Goal: Task Accomplishment & Management: Use online tool/utility

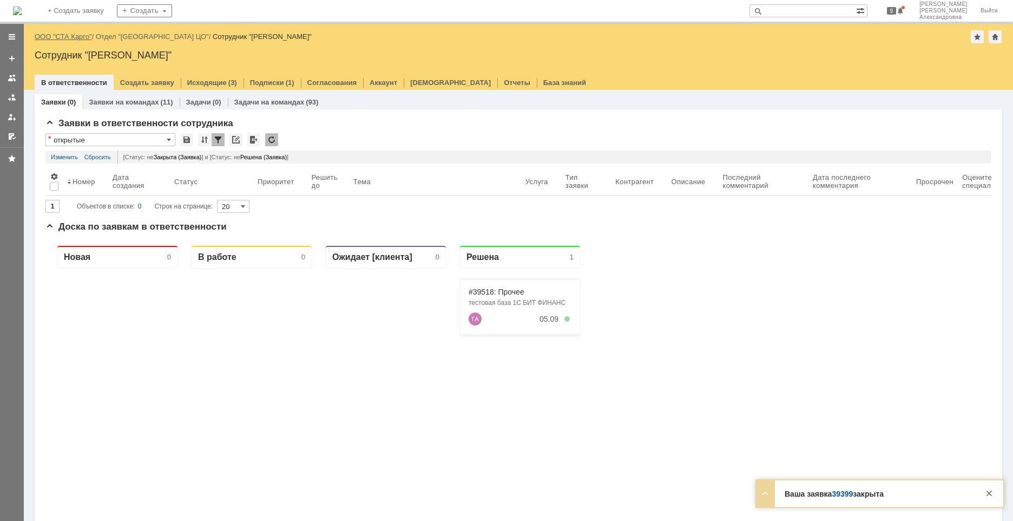
click at [75, 34] on link "ООО "СТА Карго"" at bounding box center [63, 36] width 57 height 8
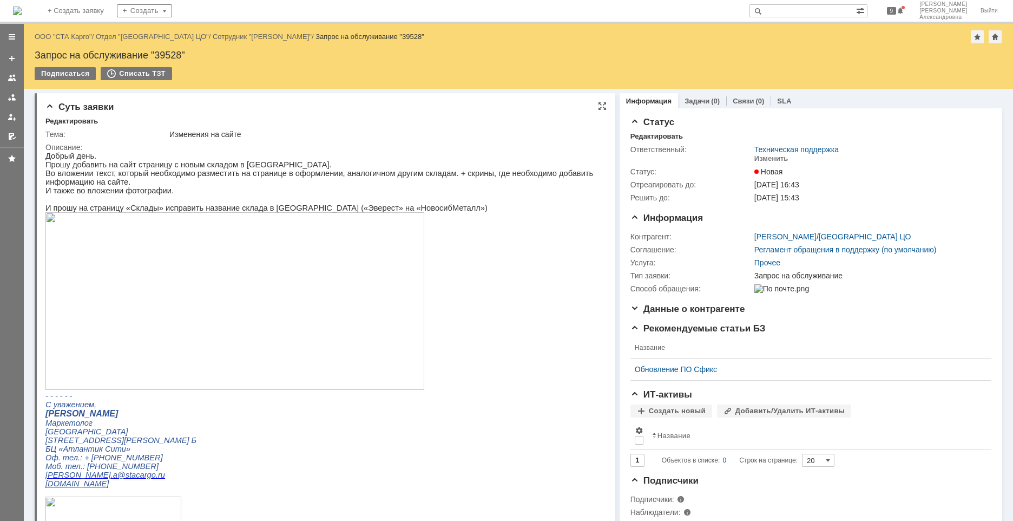
click at [192, 287] on img at bounding box center [234, 301] width 379 height 178
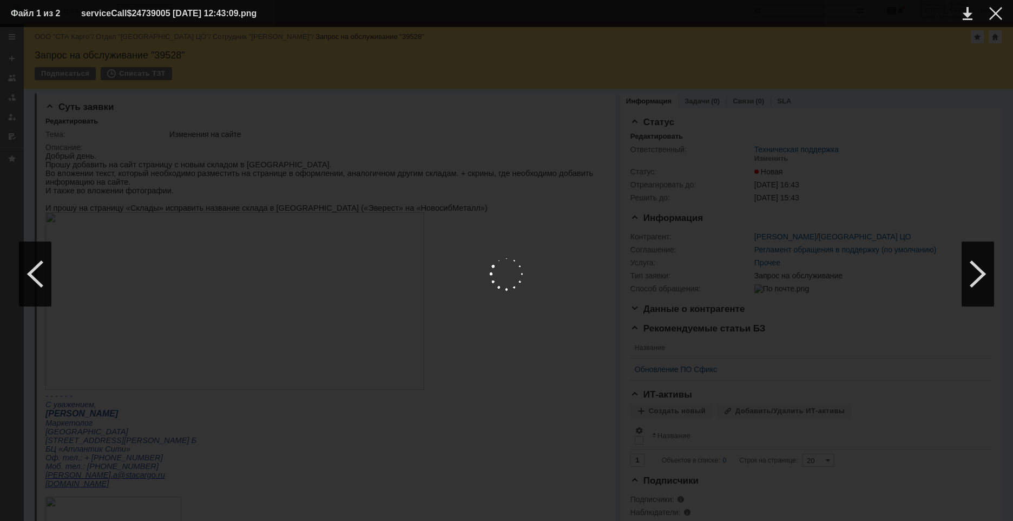
click at [490, 291] on img at bounding box center [506, 274] width 35 height 35
click at [994, 21] on td at bounding box center [988, 13] width 30 height 16
click at [1000, 10] on div at bounding box center [995, 13] width 13 height 13
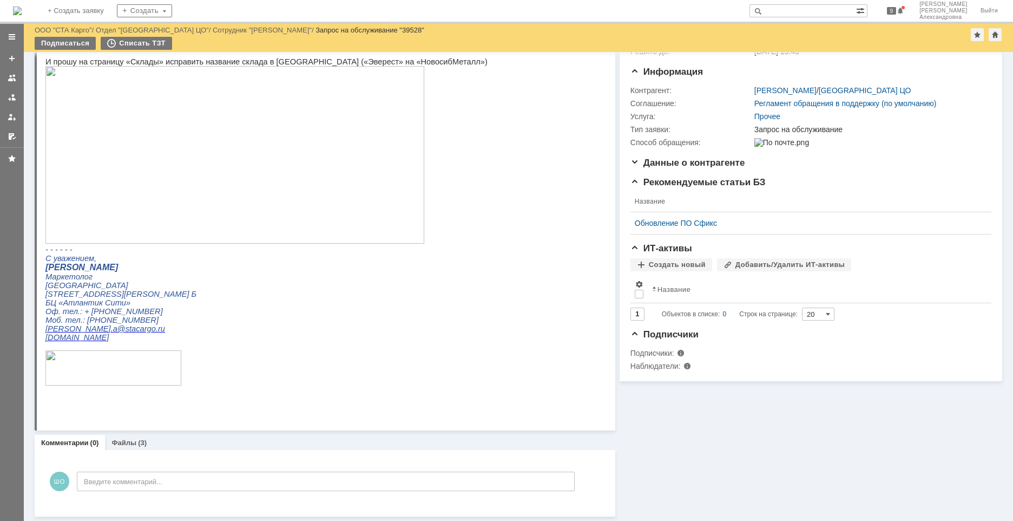
scroll to position [110, 0]
click at [134, 445] on link "Файлы" at bounding box center [124, 442] width 25 height 8
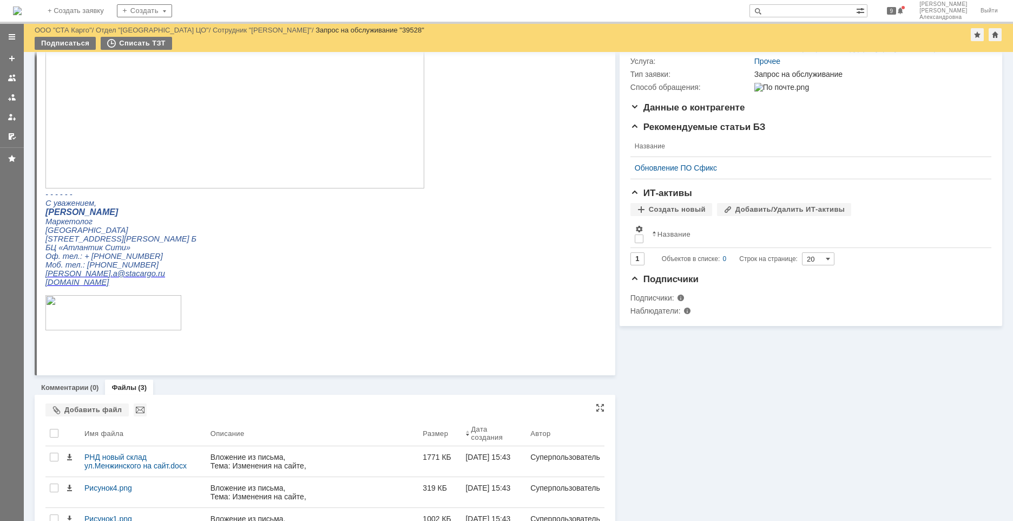
scroll to position [213, 0]
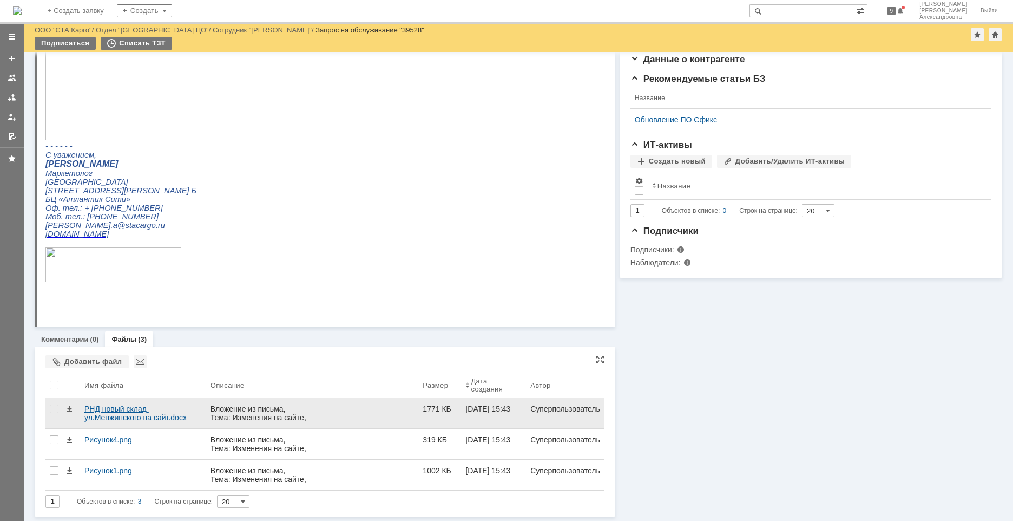
click at [141, 407] on div "РНД новый склад ул.Менжинского на сайт.docx" at bounding box center [142, 412] width 117 height 17
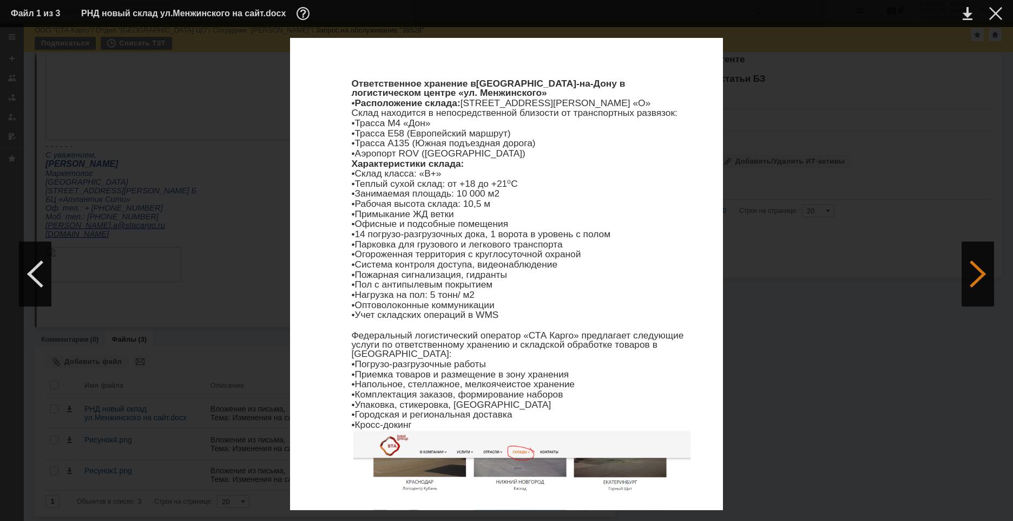
click at [971, 266] on div at bounding box center [978, 273] width 32 height 65
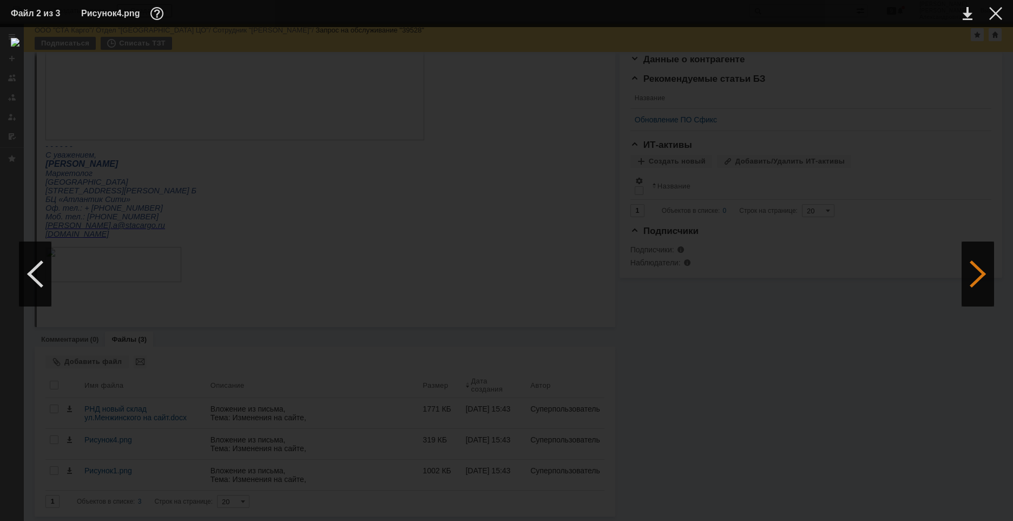
click at [980, 267] on div at bounding box center [978, 273] width 32 height 65
click at [992, 15] on div at bounding box center [995, 13] width 13 height 13
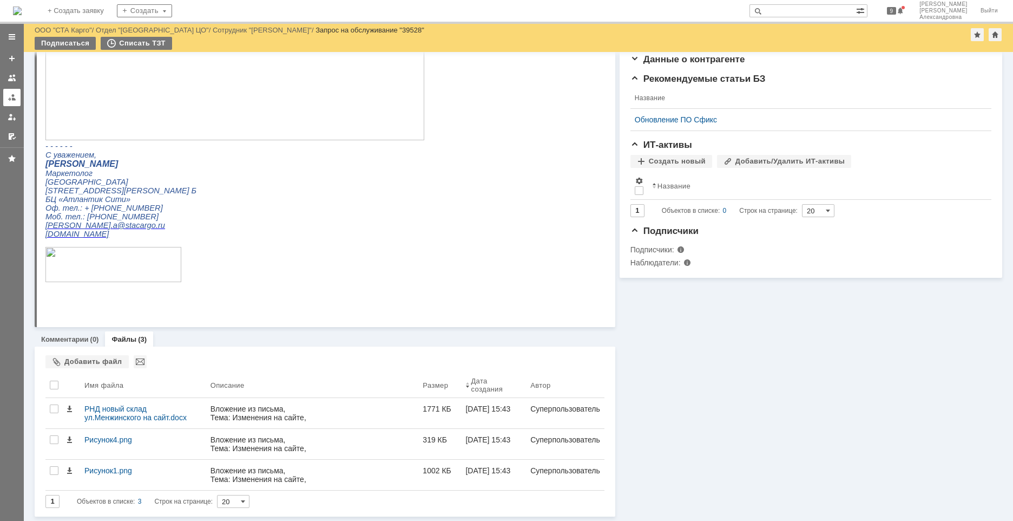
click at [8, 97] on div at bounding box center [12, 97] width 9 height 9
